Goal: Task Accomplishment & Management: Use online tool/utility

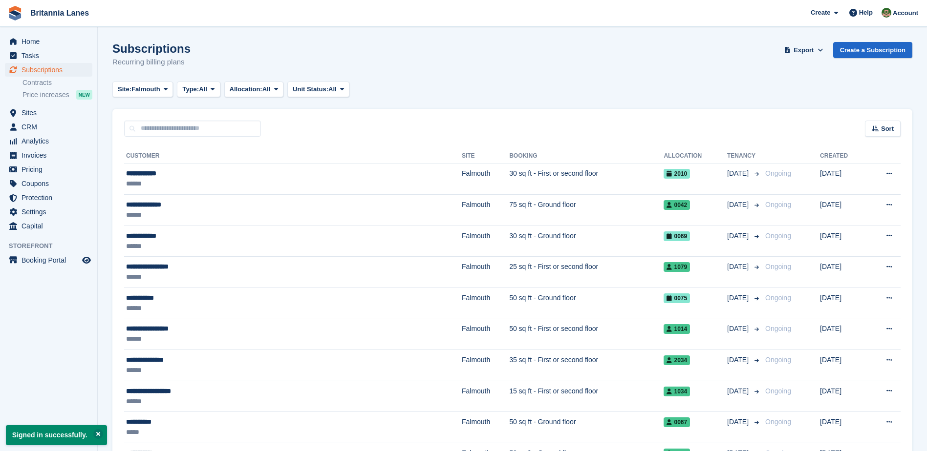
click at [272, 52] on div "Subscriptions Recurring billing plans Export Export Subscriptions Export a CSV …" at bounding box center [512, 61] width 800 height 38
click at [38, 157] on span "Invoices" at bounding box center [50, 156] width 59 height 14
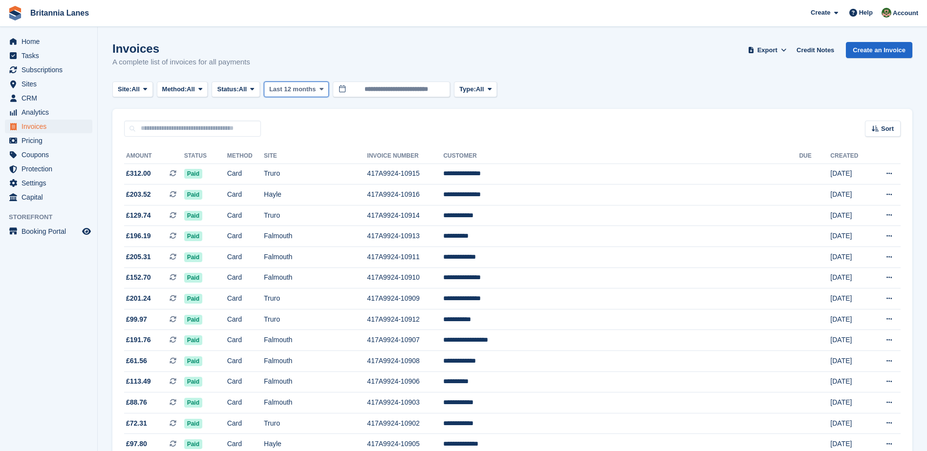
click at [319, 89] on span at bounding box center [322, 90] width 8 height 8
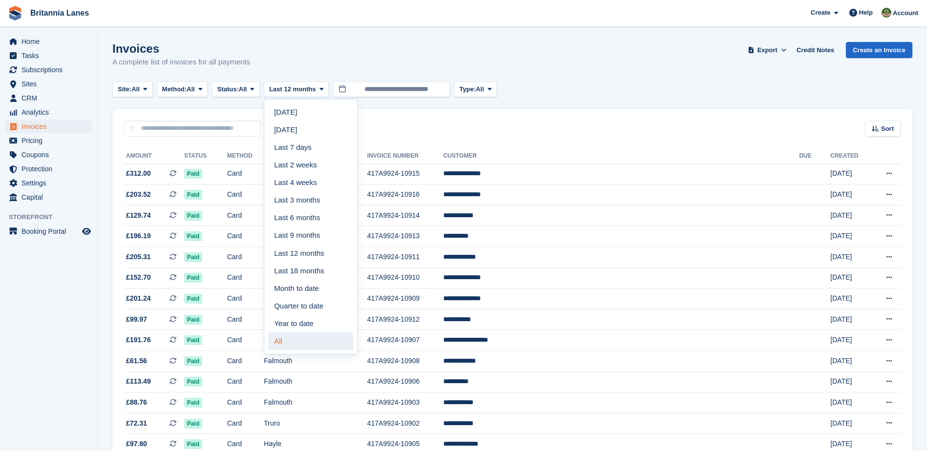
click at [305, 337] on link "All" at bounding box center [310, 342] width 85 height 18
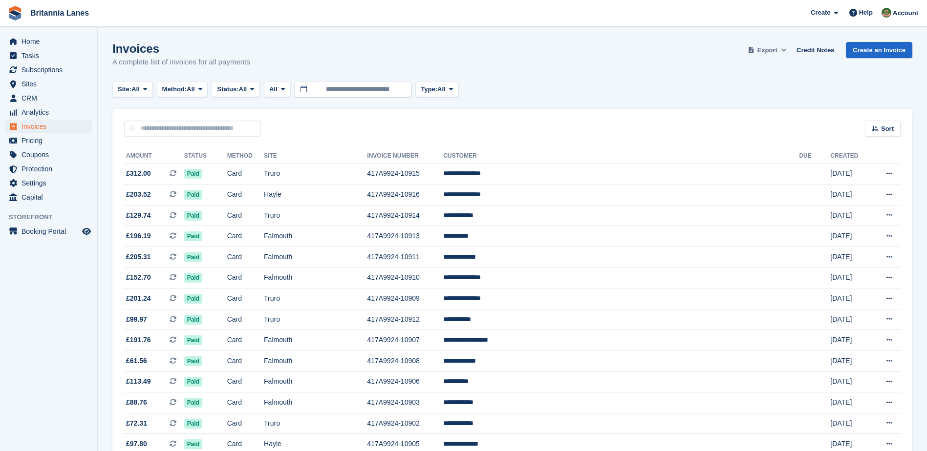
click at [785, 51] on span at bounding box center [784, 50] width 10 height 10
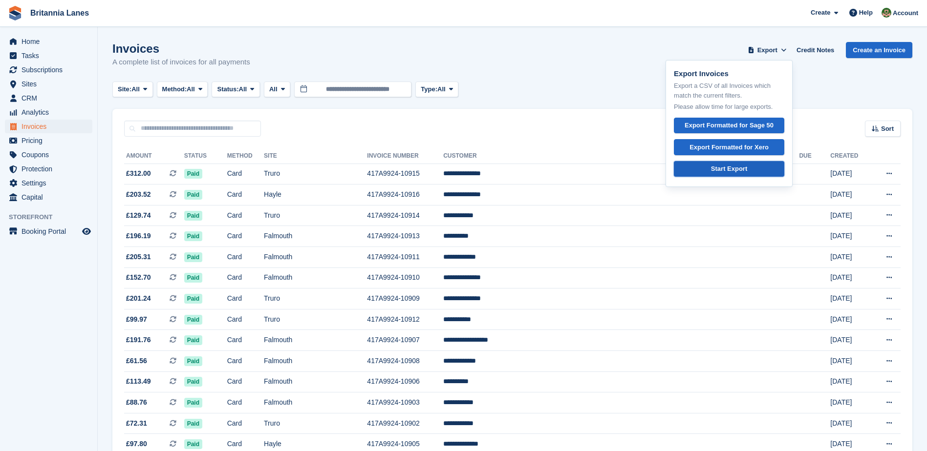
click at [742, 172] on div "Start Export" at bounding box center [729, 169] width 36 height 10
click at [562, 83] on div "Site: All All Truro Falmouth Exeter Hayle Method: All All Bank Transfer Cash Ch…" at bounding box center [512, 90] width 800 height 16
